Goal: Check status

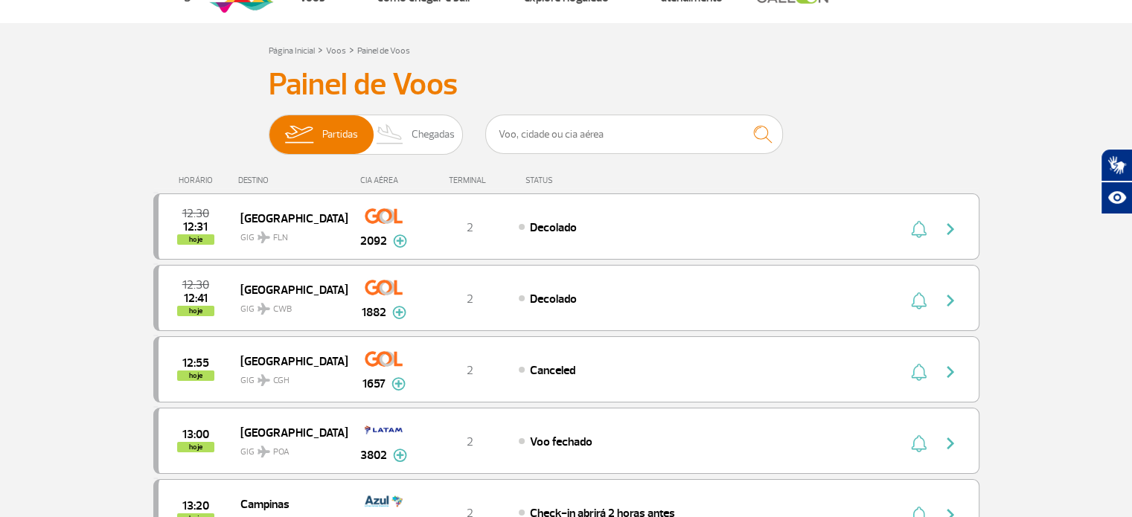
scroll to position [74, 0]
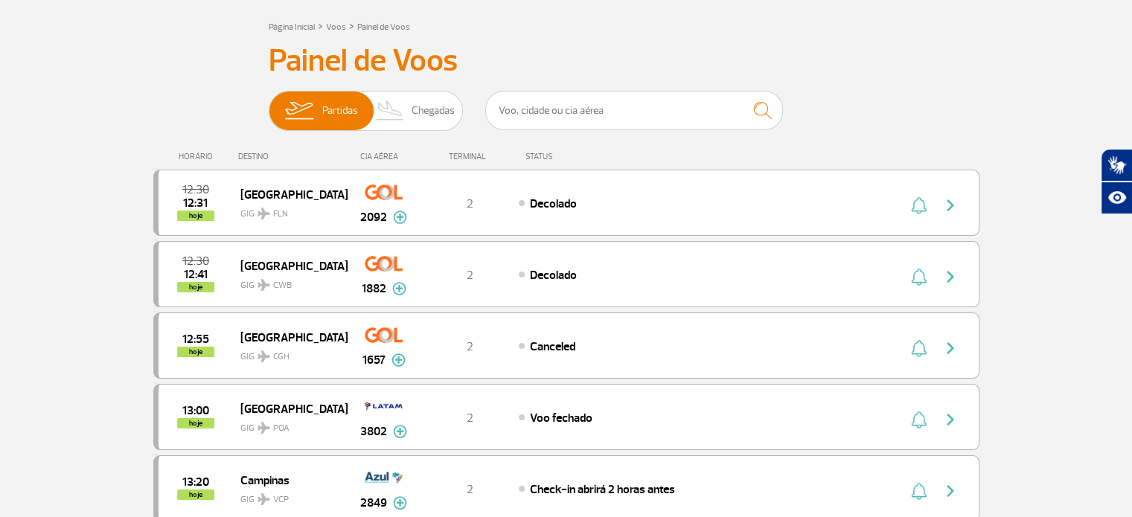
click at [369, 155] on div "CIA AÉREA" at bounding box center [384, 157] width 74 height 10
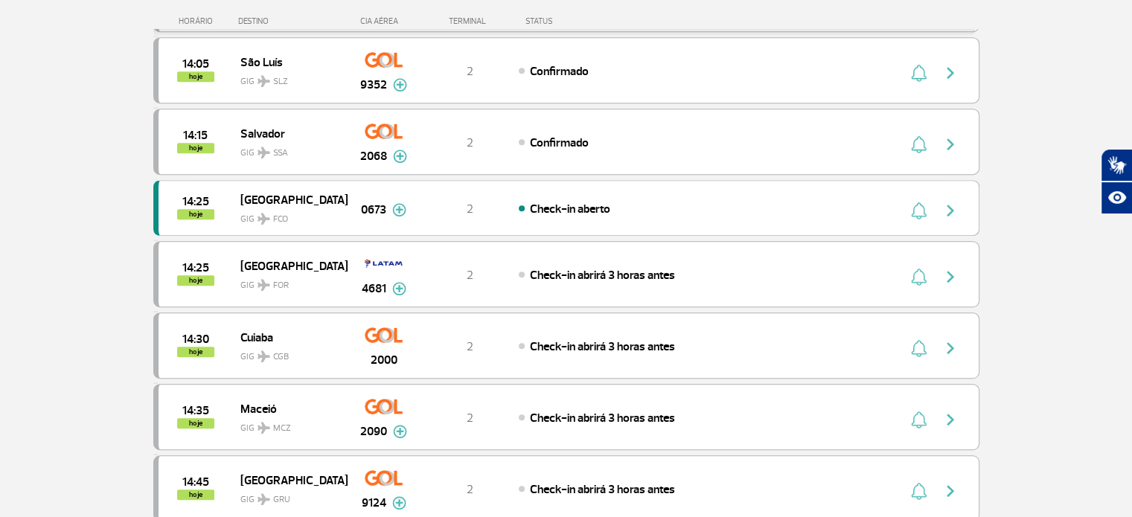
scroll to position [967, 0]
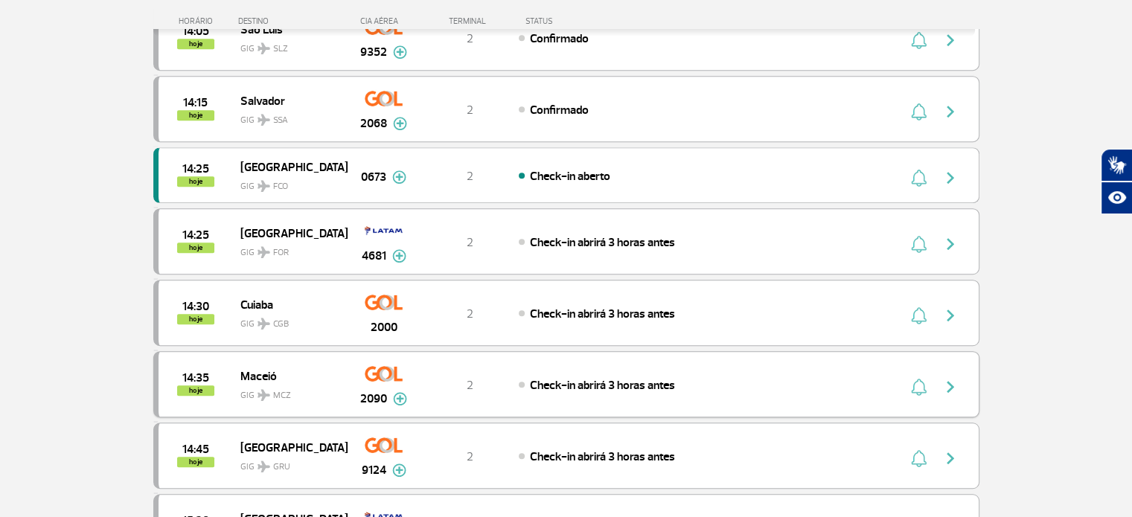
click at [399, 392] on img at bounding box center [400, 398] width 14 height 13
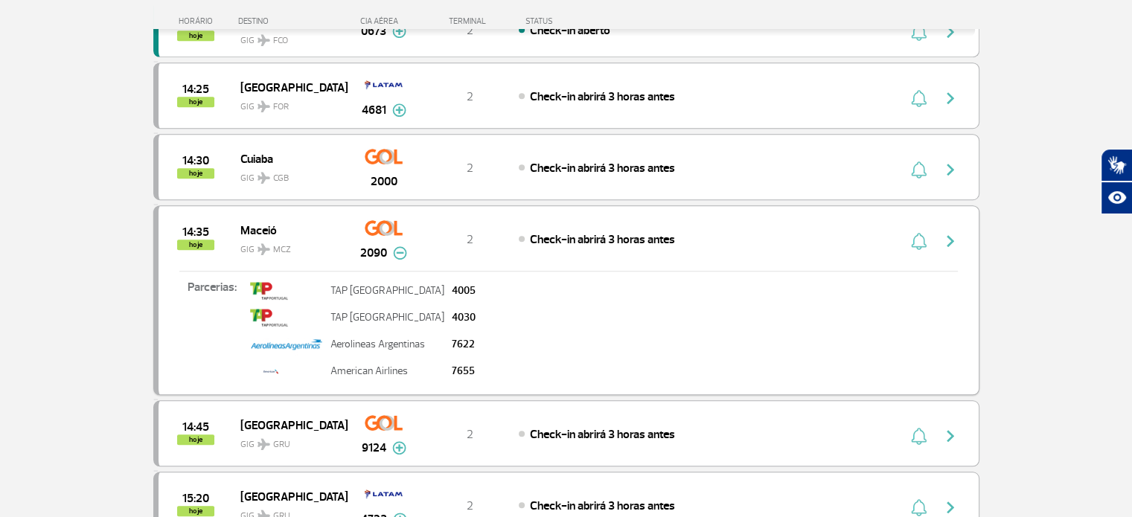
scroll to position [1116, 0]
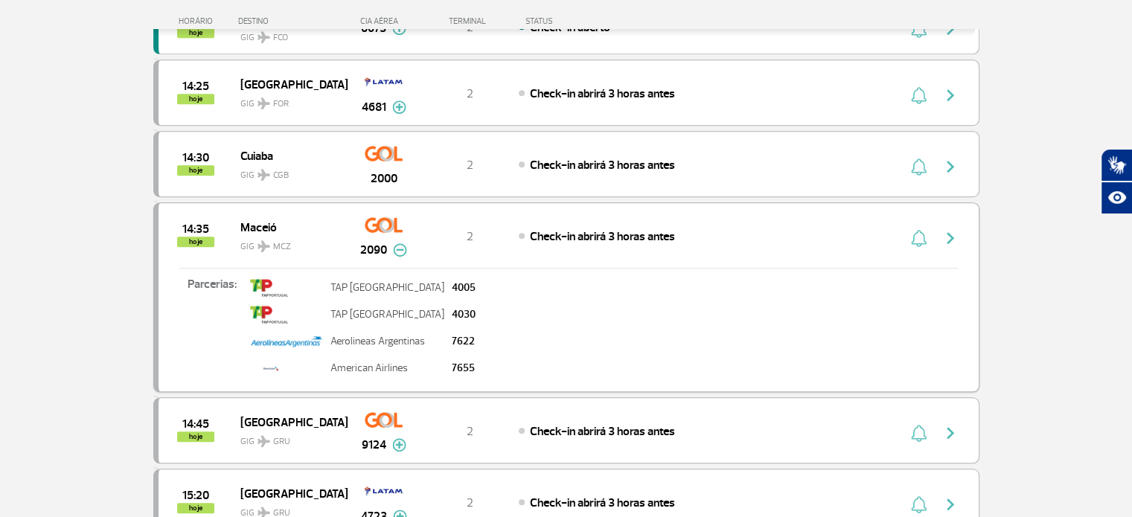
click at [399, 243] on img at bounding box center [400, 249] width 14 height 13
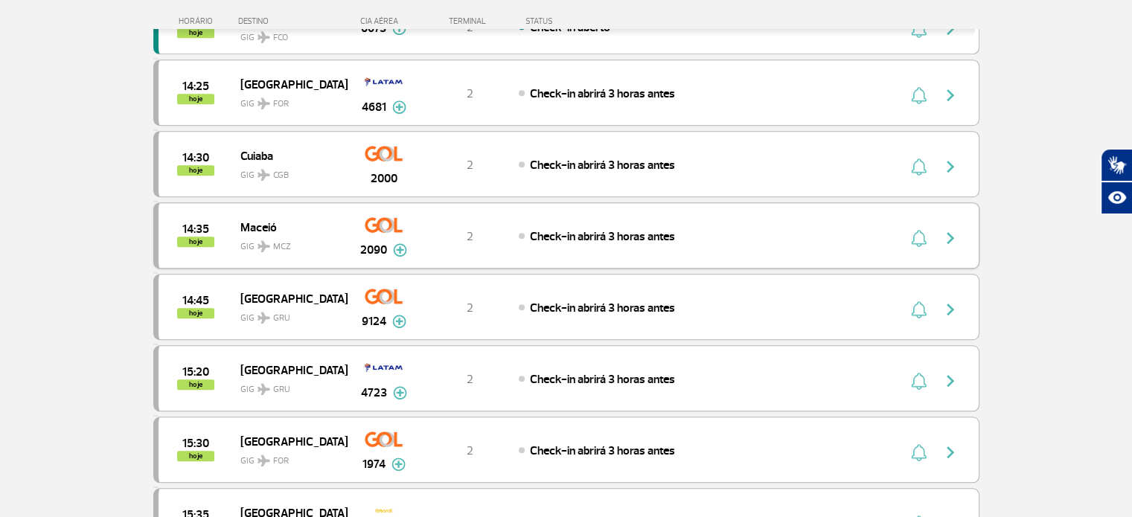
click at [952, 229] on img "button" at bounding box center [950, 238] width 18 height 18
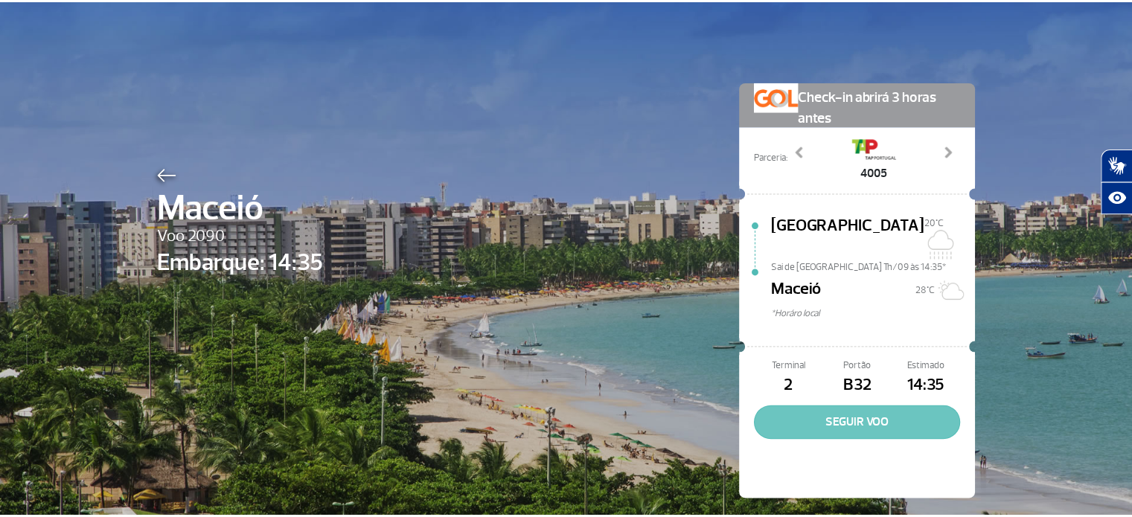
scroll to position [2, 0]
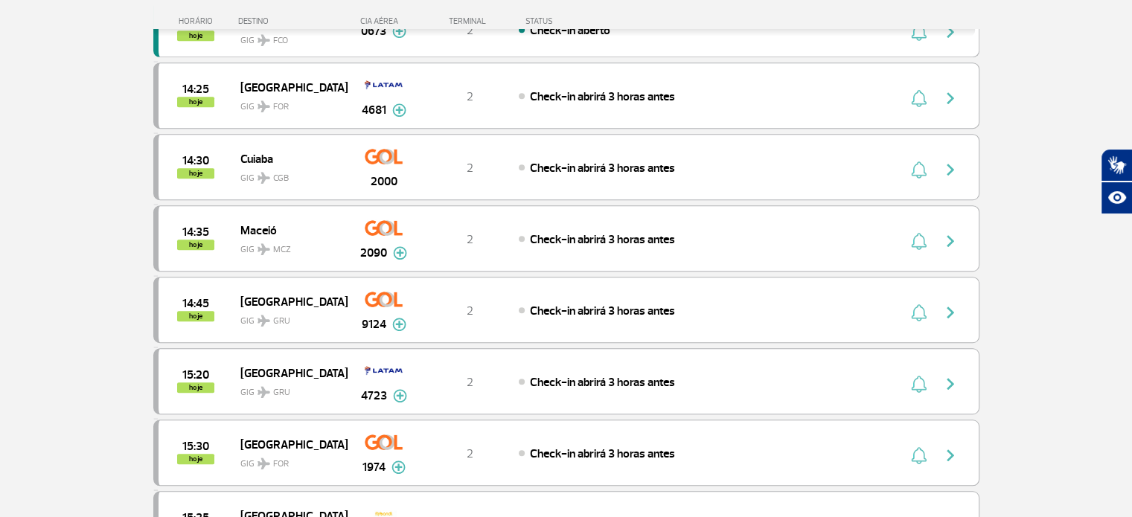
scroll to position [1116, 0]
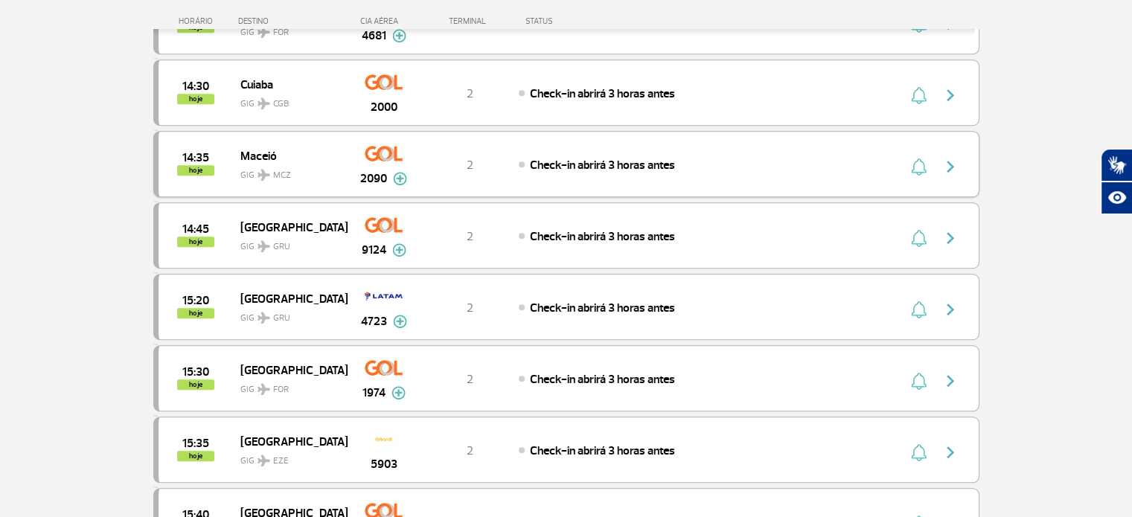
click at [917, 158] on img "button" at bounding box center [919, 167] width 16 height 18
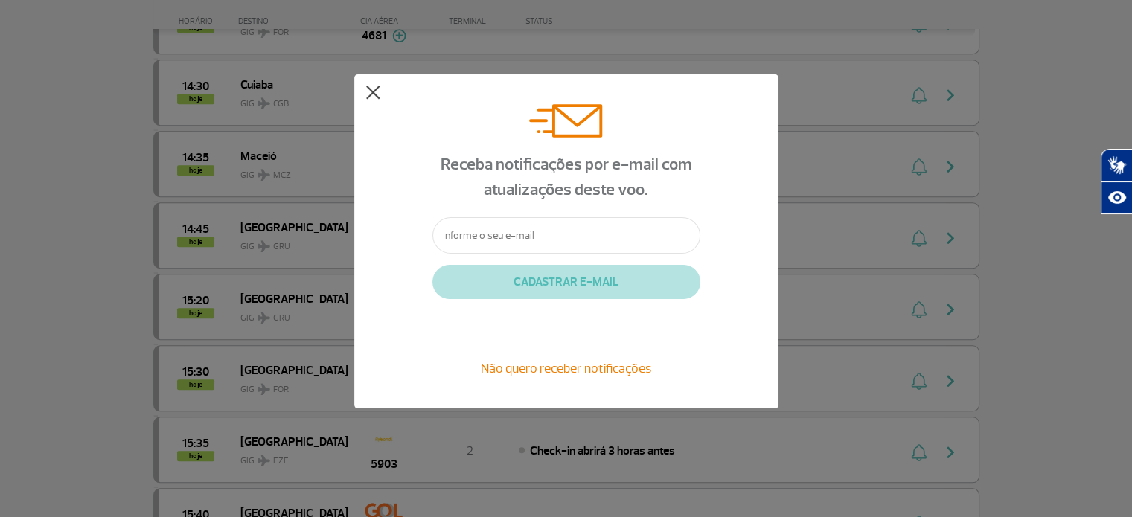
click at [371, 94] on button at bounding box center [372, 93] width 15 height 15
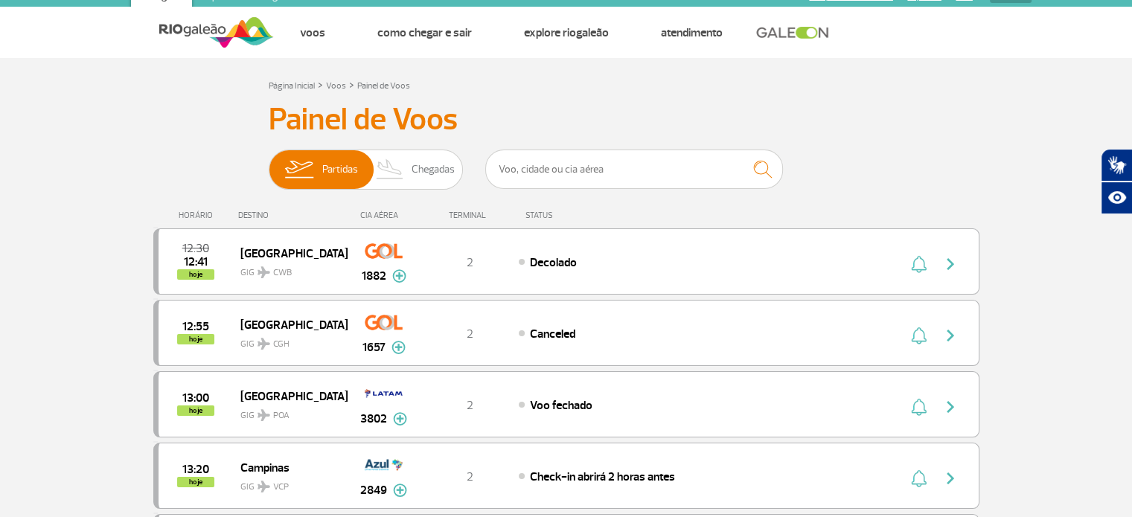
scroll to position [0, 0]
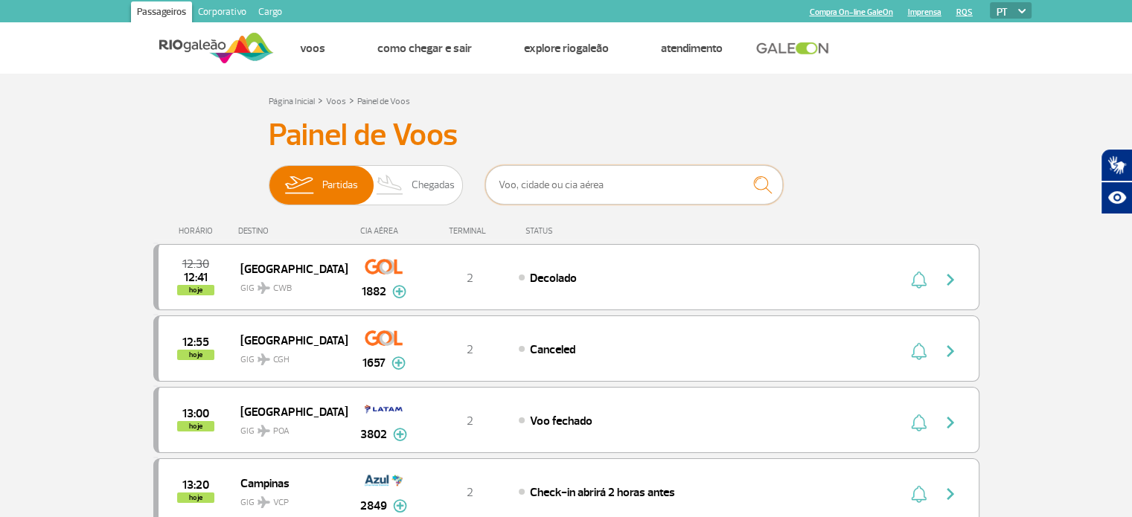
click at [543, 185] on input "text" at bounding box center [634, 184] width 298 height 39
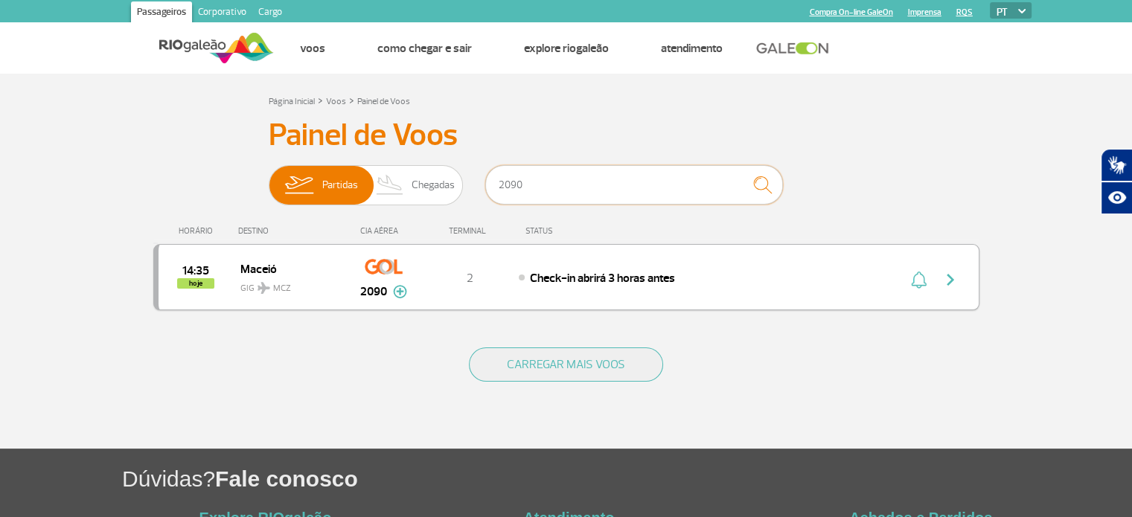
type input "2090"
click at [533, 267] on div "14:35 hoje Maceió GIG MCZ 2090 2 Check-in abrirá 3 horas antes Parcerias: TAP P…" at bounding box center [566, 277] width 826 height 66
click at [663, 271] on span "Check-in abrirá 3 horas antes" at bounding box center [602, 278] width 145 height 15
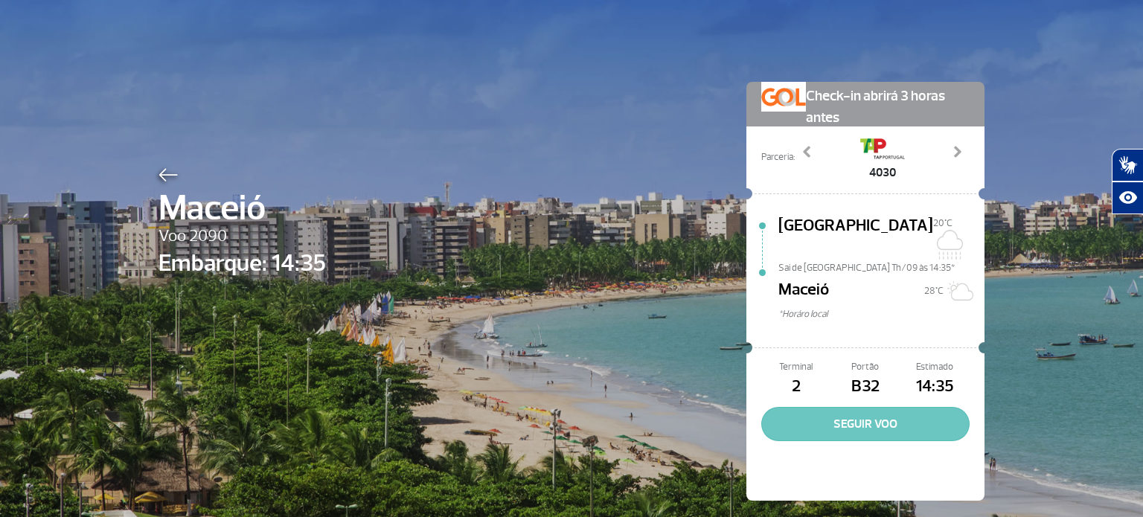
click at [792, 407] on button "SEGUIR VOO" at bounding box center [865, 424] width 208 height 34
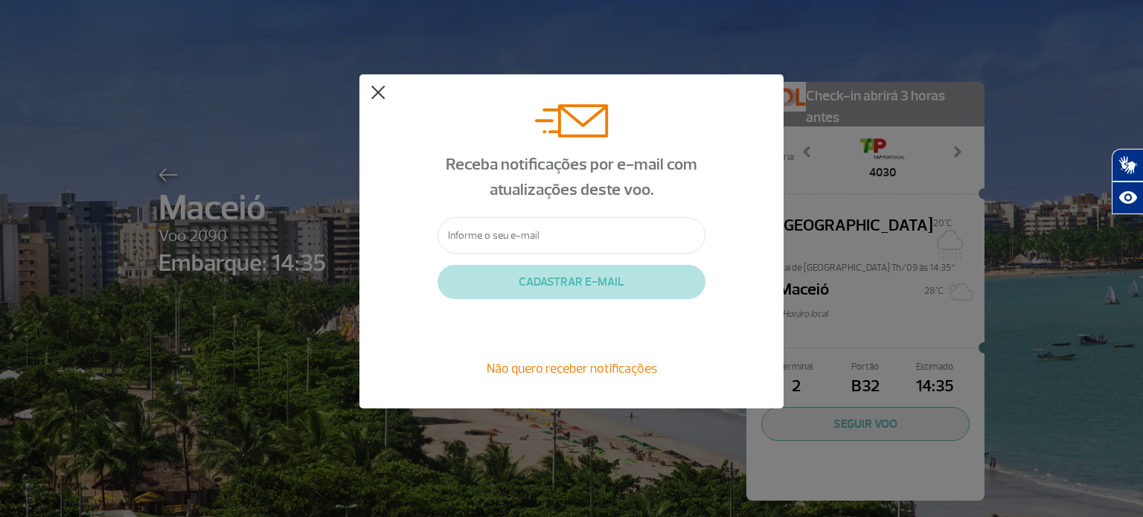
click at [378, 89] on button at bounding box center [378, 93] width 15 height 15
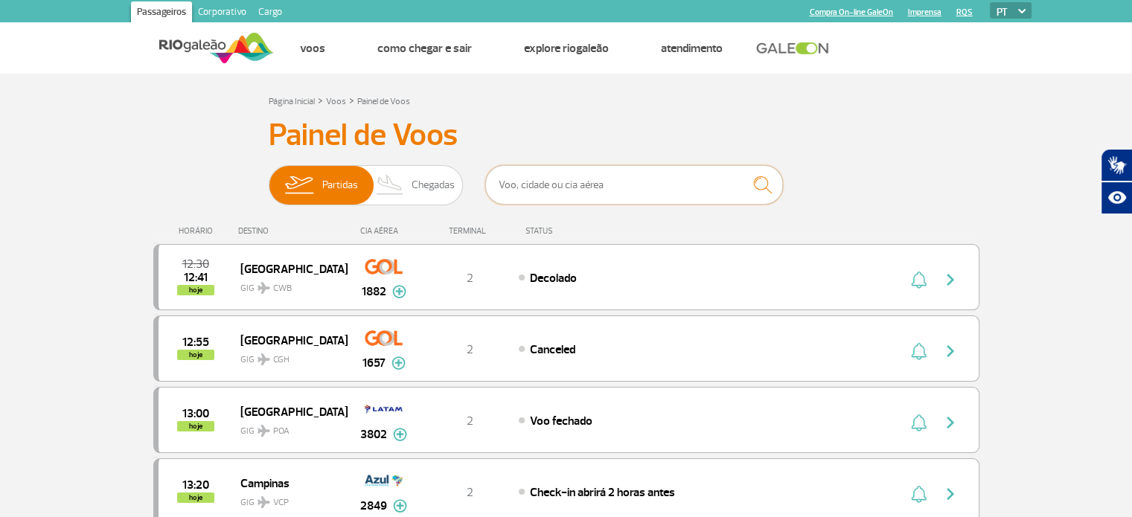
click at [536, 190] on input "text" at bounding box center [634, 184] width 298 height 39
type input "2090"
click at [563, 185] on input "text" at bounding box center [634, 184] width 298 height 39
type input "2090"
